Goal: Information Seeking & Learning: Learn about a topic

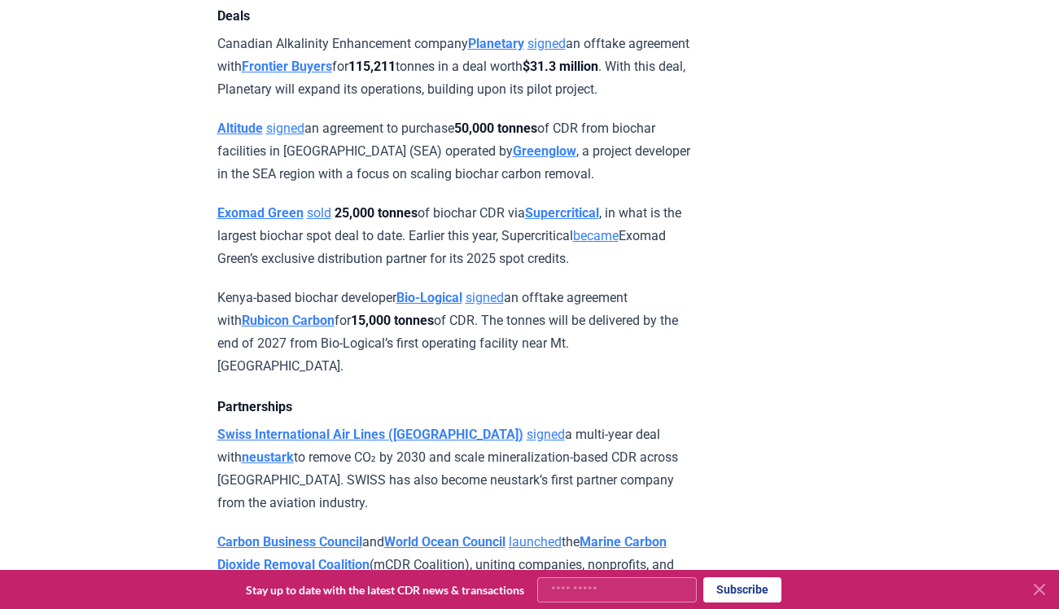
scroll to position [1294, 0]
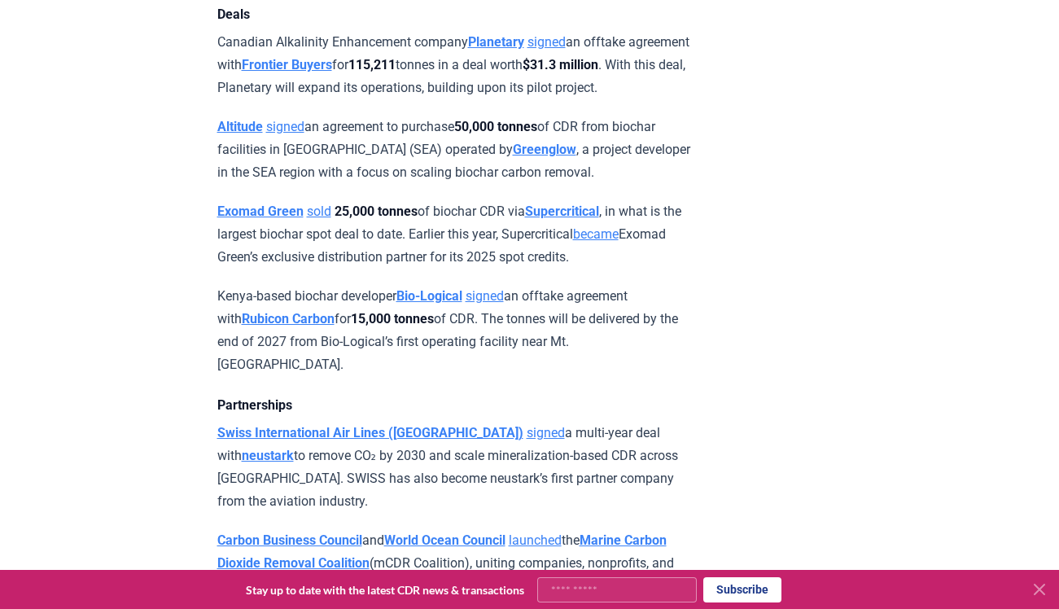
click at [1041, 589] on icon at bounding box center [1040, 590] width 20 height 20
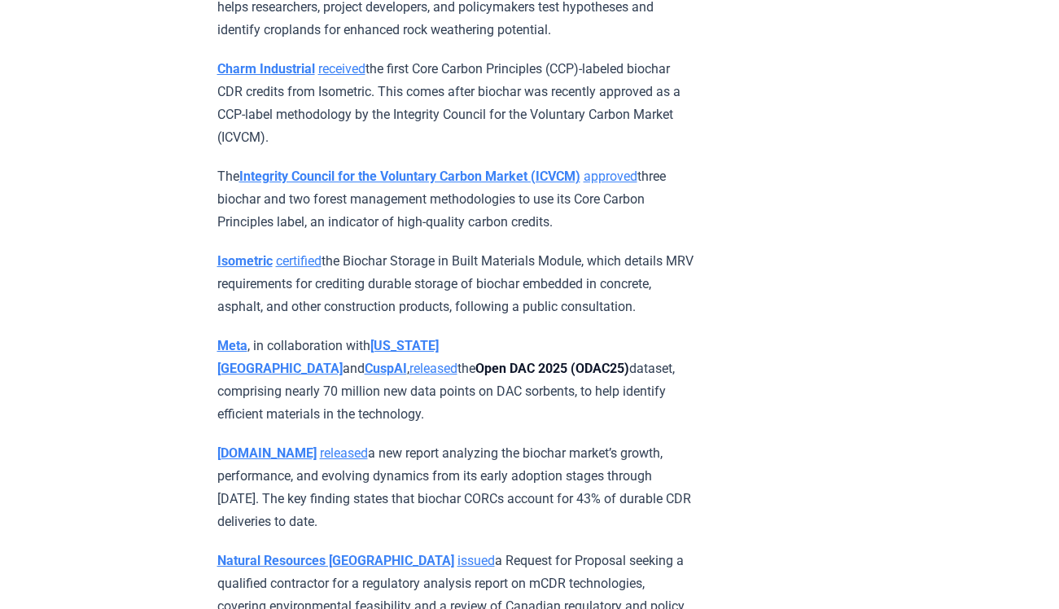
scroll to position [5833, 0]
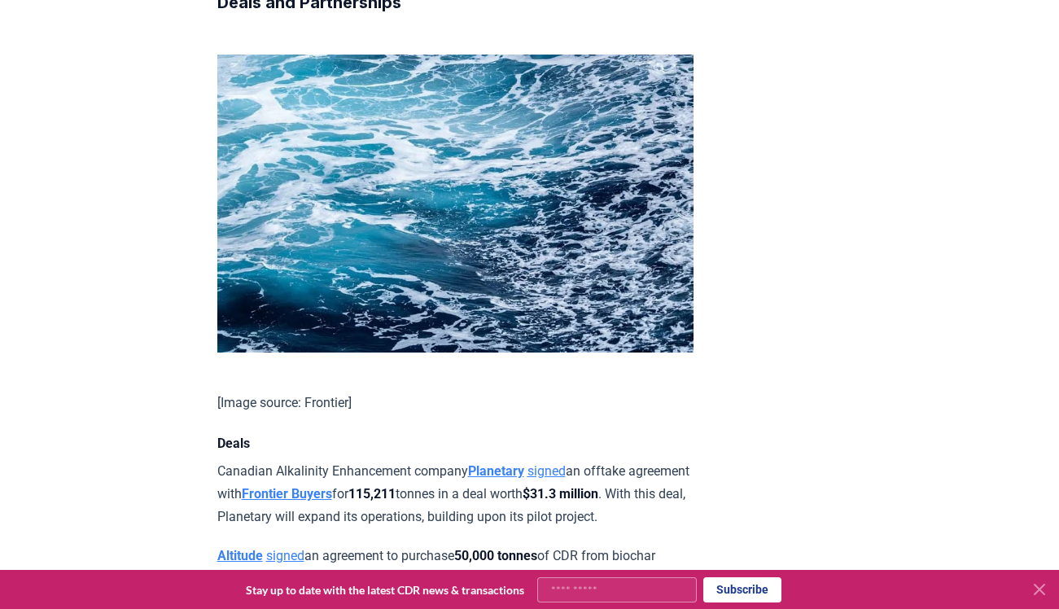
scroll to position [868, 0]
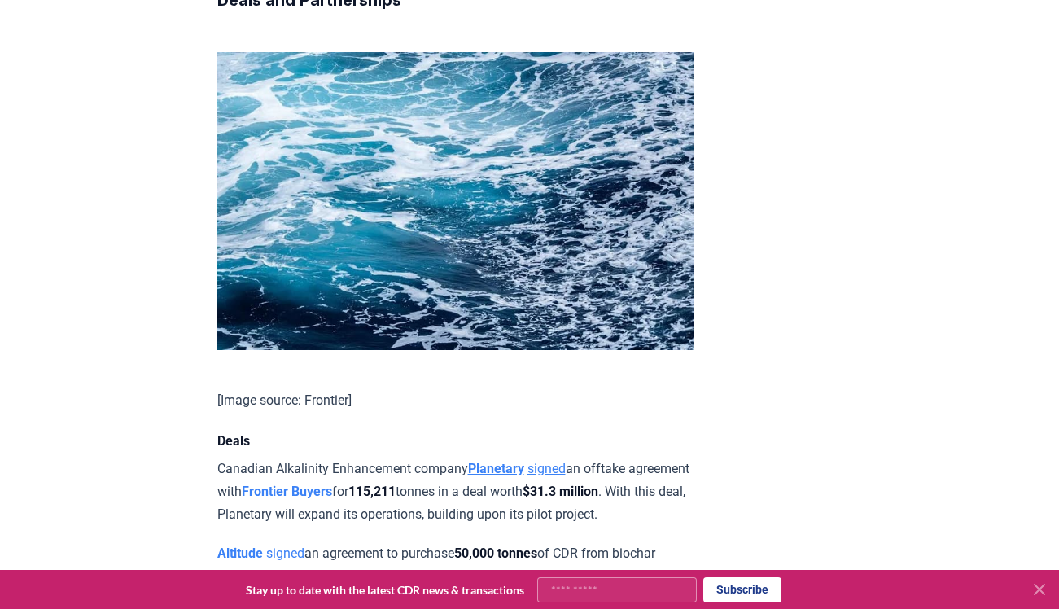
click at [1039, 591] on icon at bounding box center [1040, 590] width 20 height 20
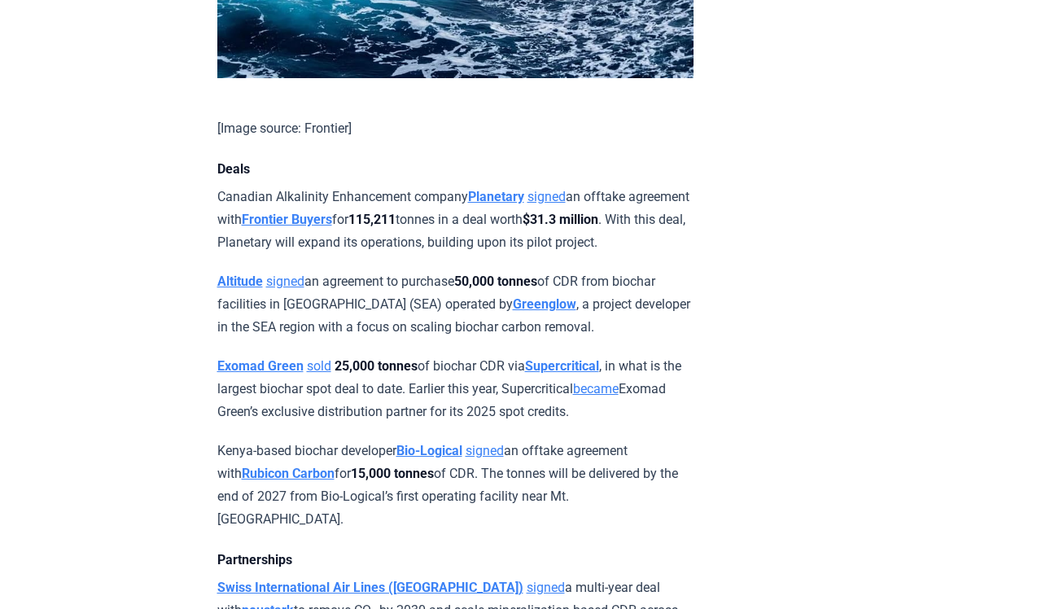
scroll to position [1150, 0]
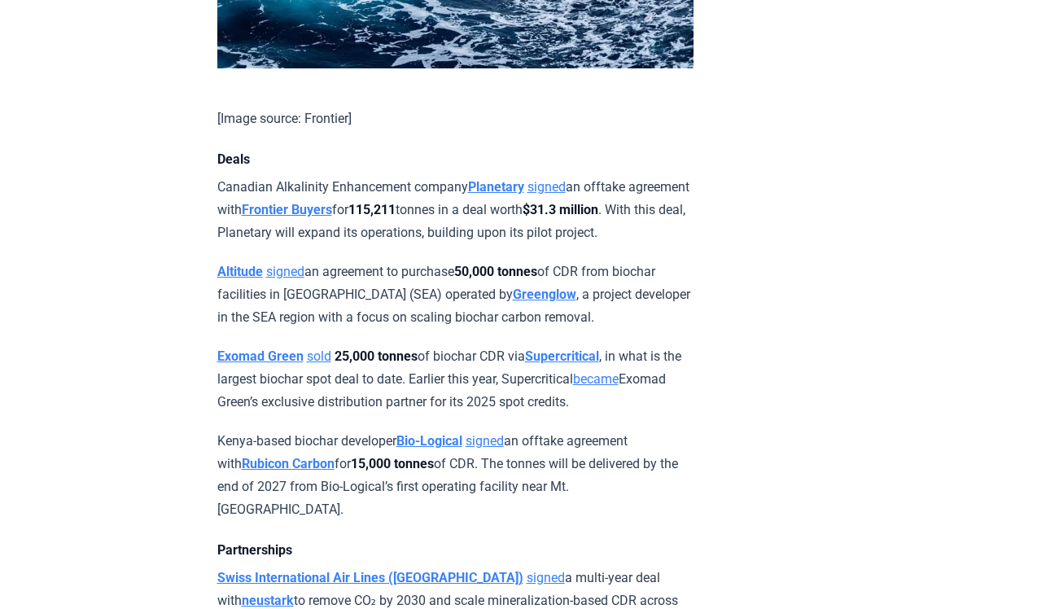
click at [572, 364] on strong "Supercritical" at bounding box center [562, 355] width 74 height 15
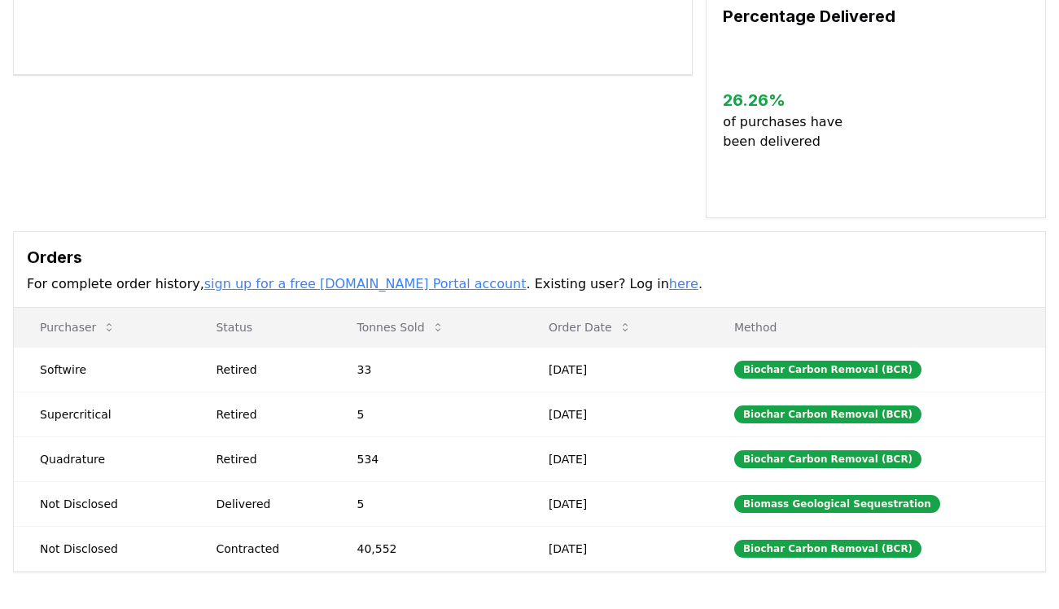
scroll to position [401, 0]
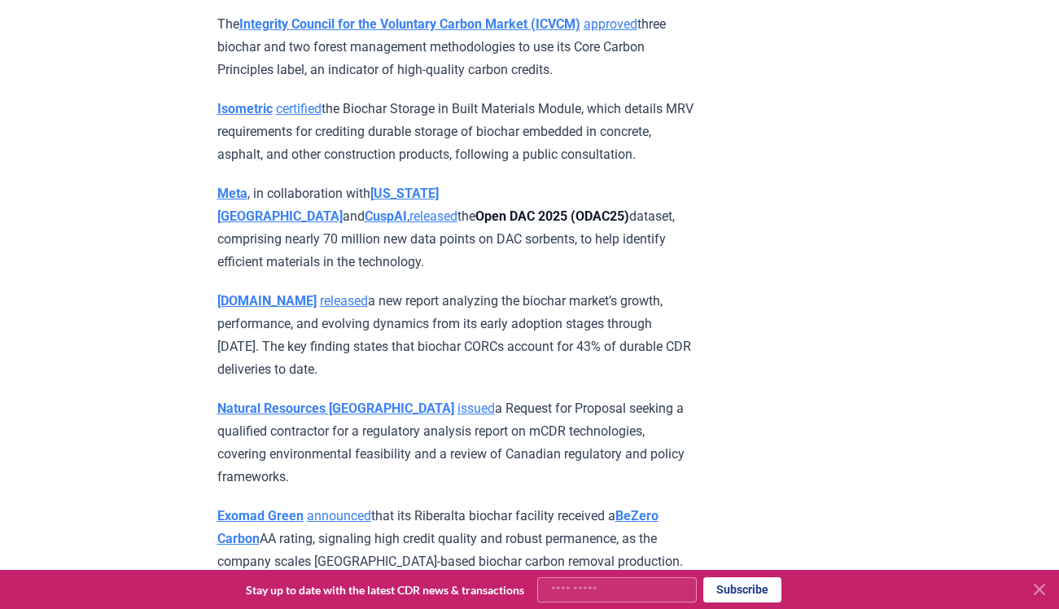
scroll to position [5984, 0]
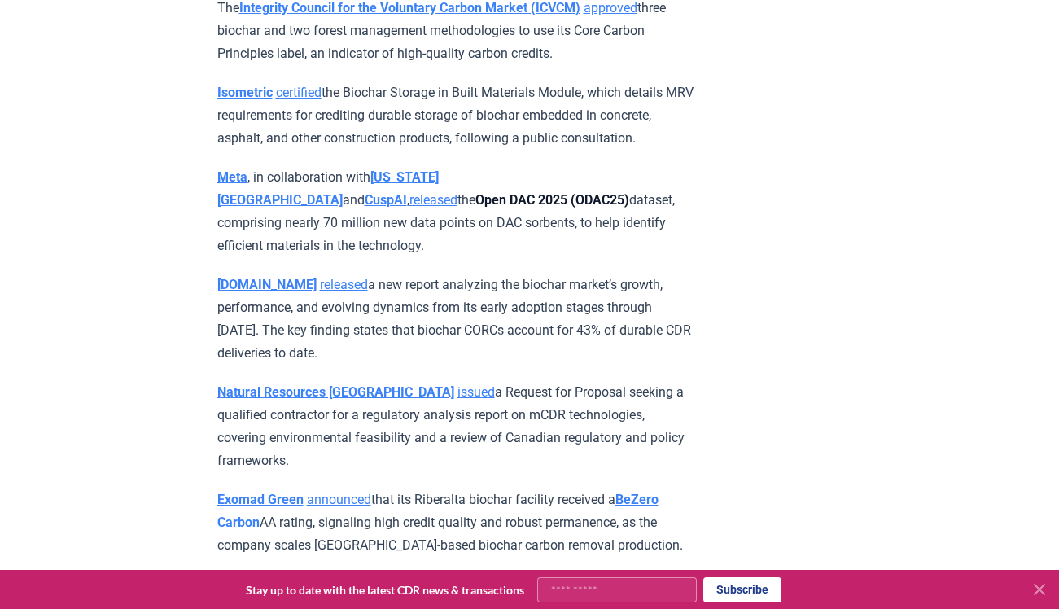
click at [320, 277] on link "released" at bounding box center [344, 284] width 48 height 15
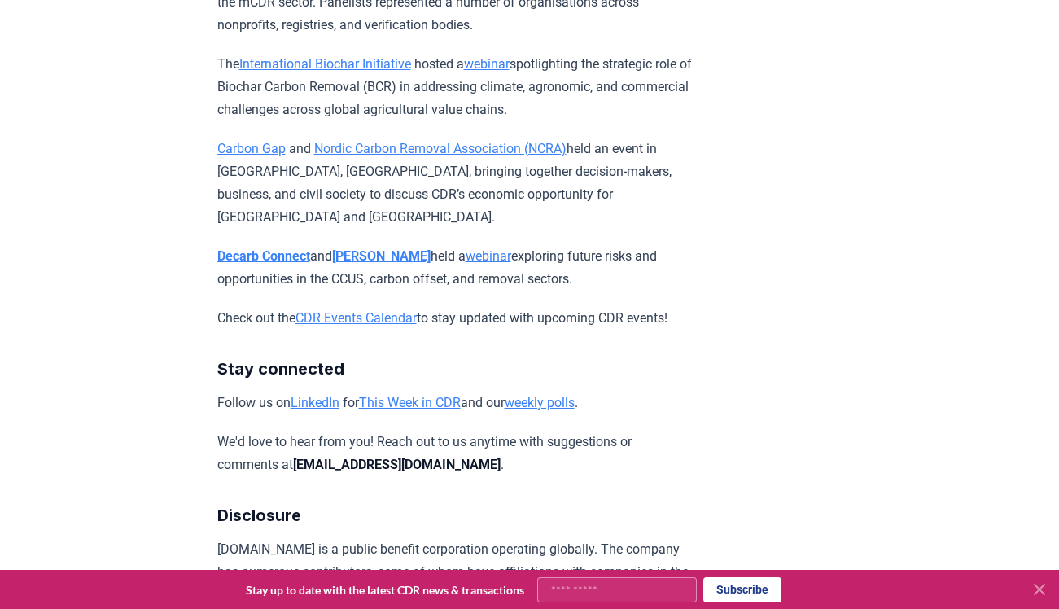
scroll to position [8429, 0]
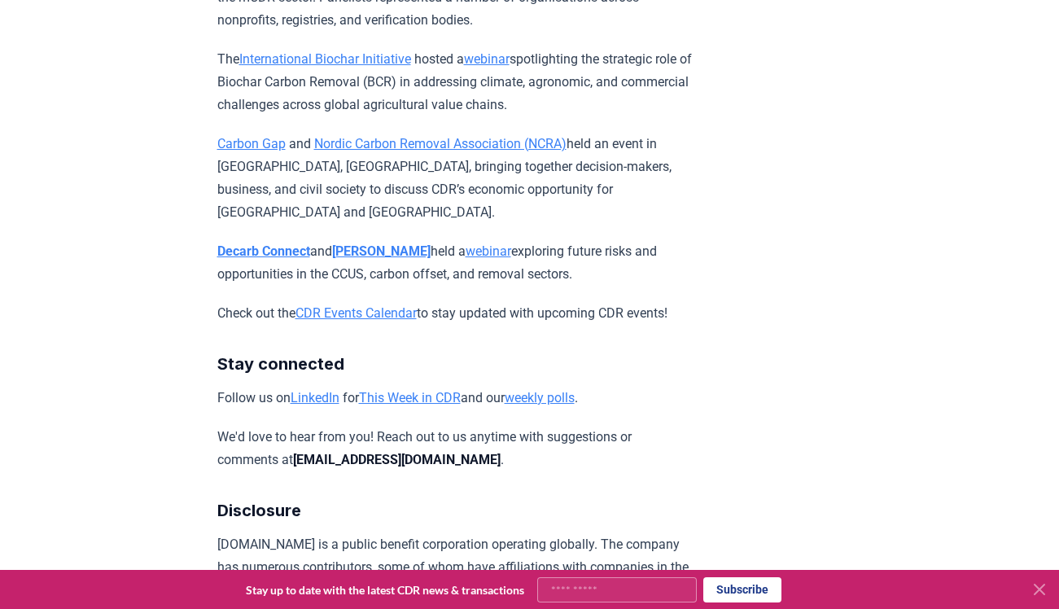
click at [322, 390] on link "LinkedIn" at bounding box center [315, 397] width 49 height 15
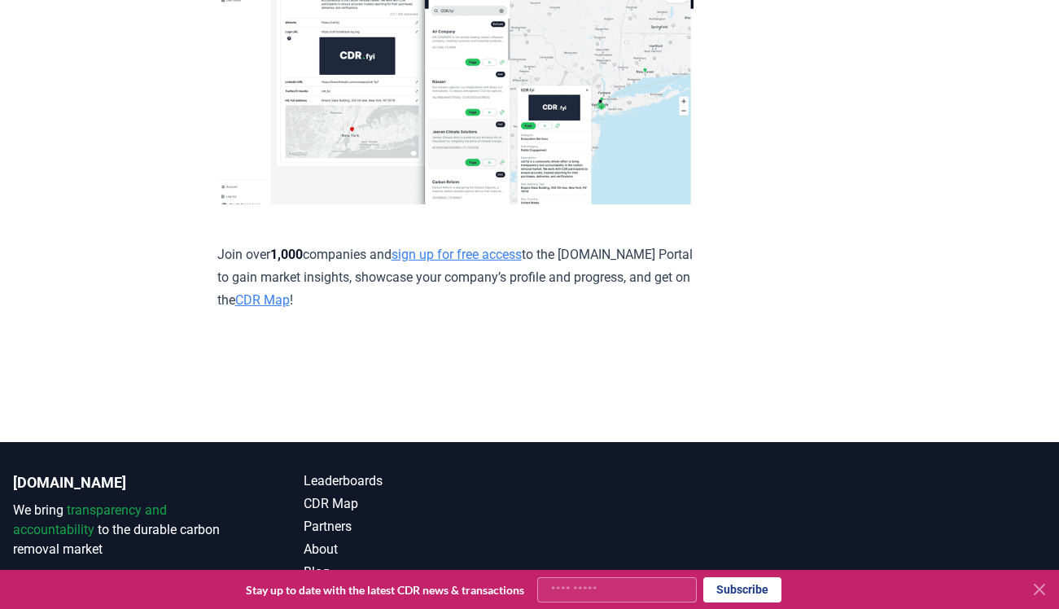
scroll to position [9204, 0]
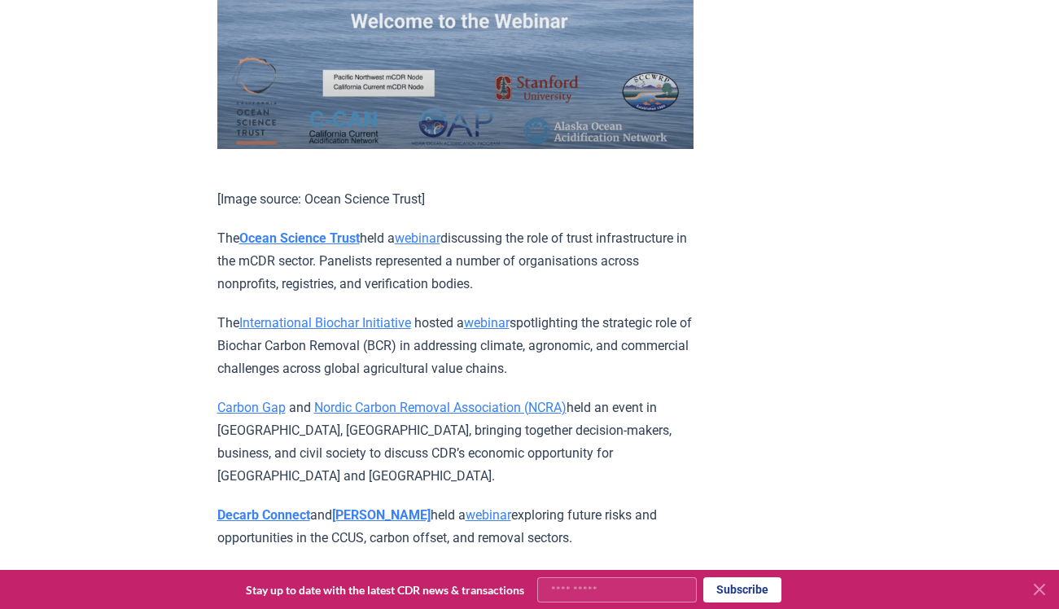
scroll to position [8158, 0]
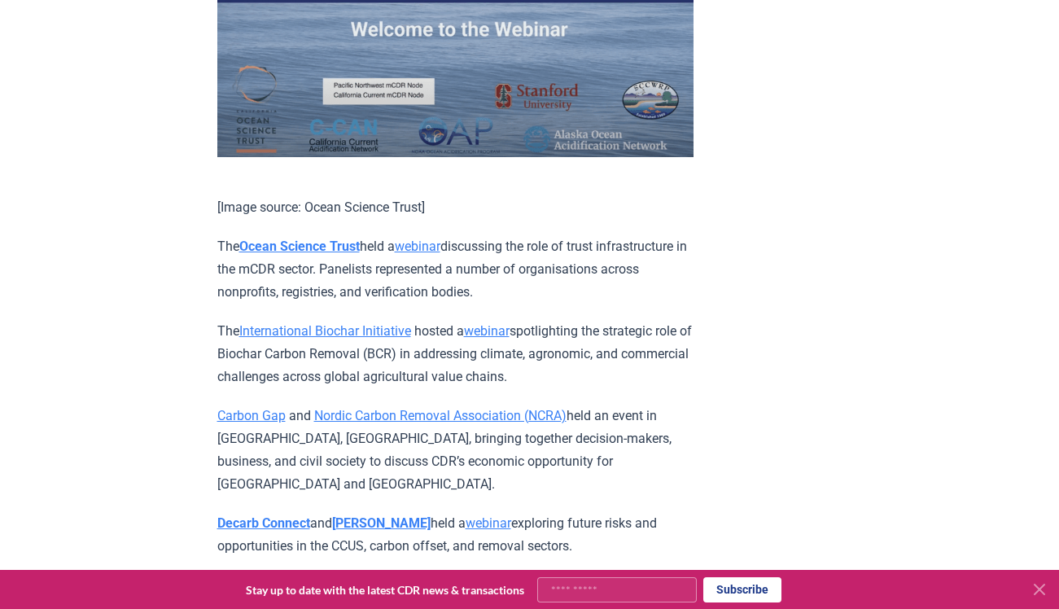
click at [502, 323] on link "webinar" at bounding box center [487, 330] width 46 height 15
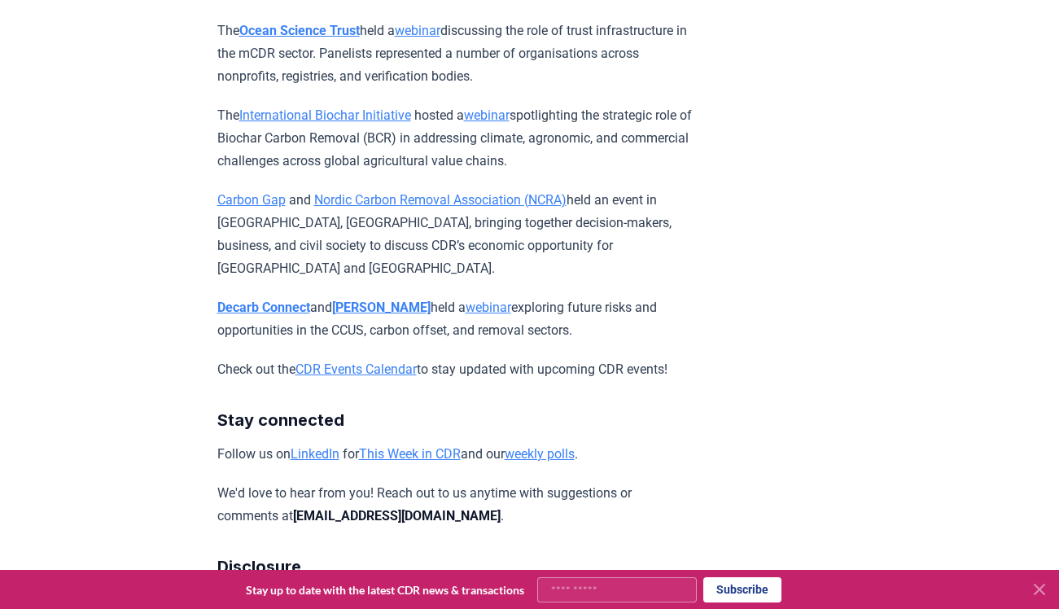
scroll to position [8377, 0]
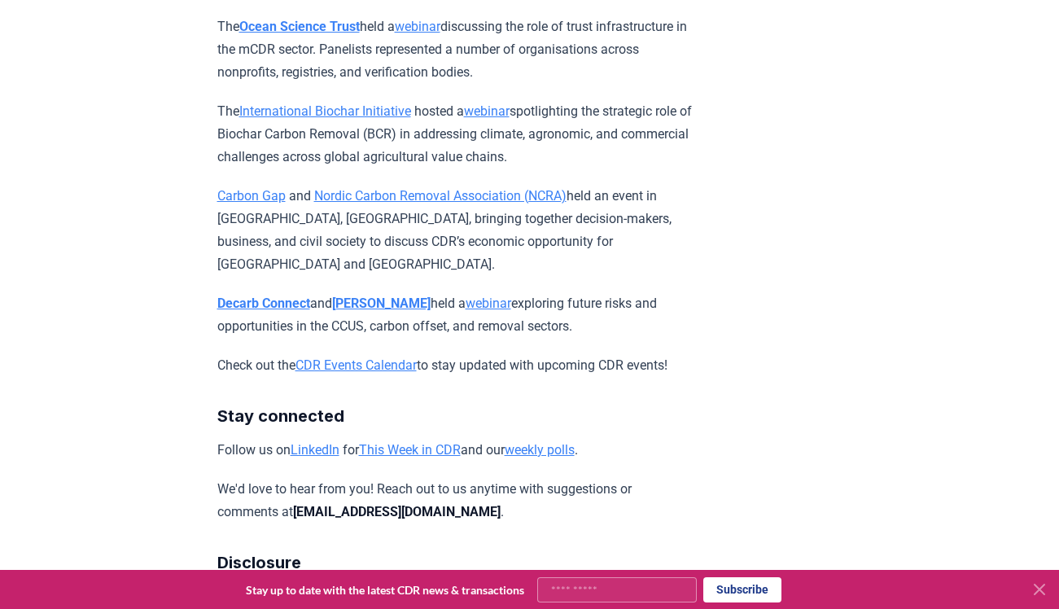
click at [383, 357] on link "CDR Events Calendar" at bounding box center [356, 364] width 121 height 15
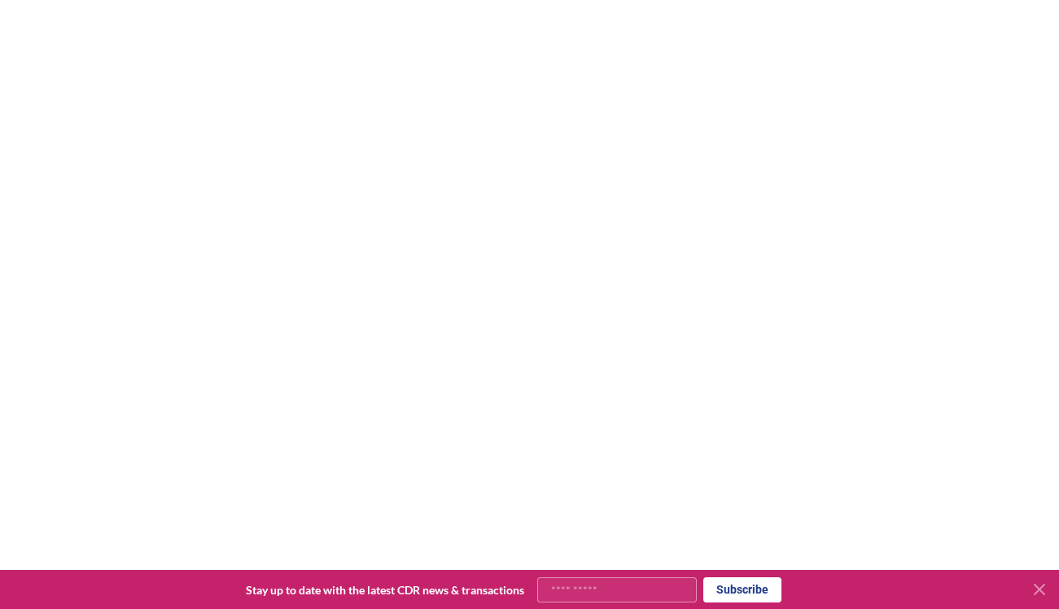
scroll to position [693, 0]
click at [1038, 592] on icon at bounding box center [1040, 590] width 20 height 20
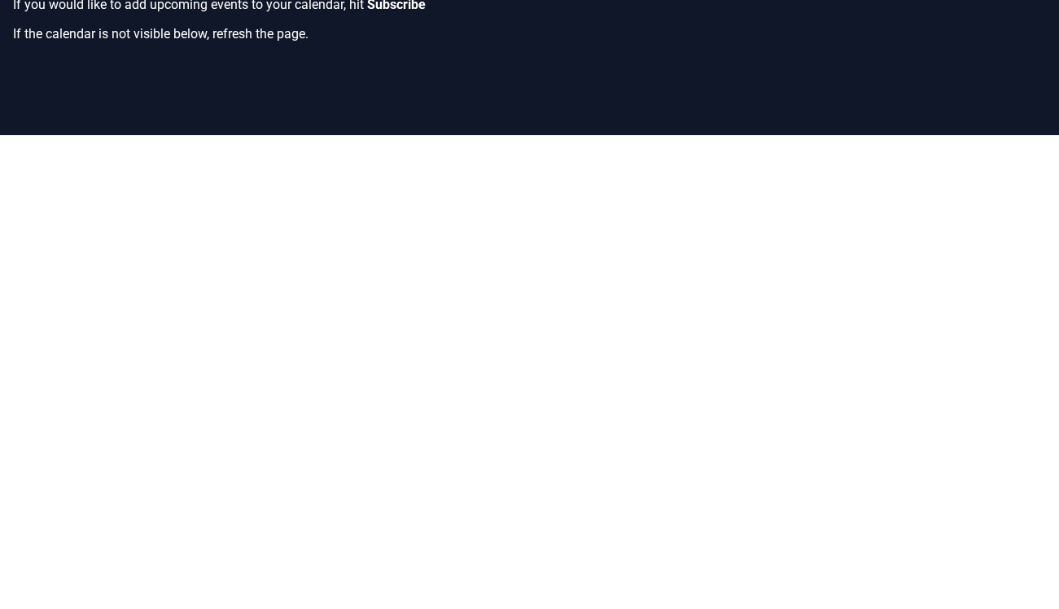
scroll to position [0, 0]
